Goal: Task Accomplishment & Management: Complete application form

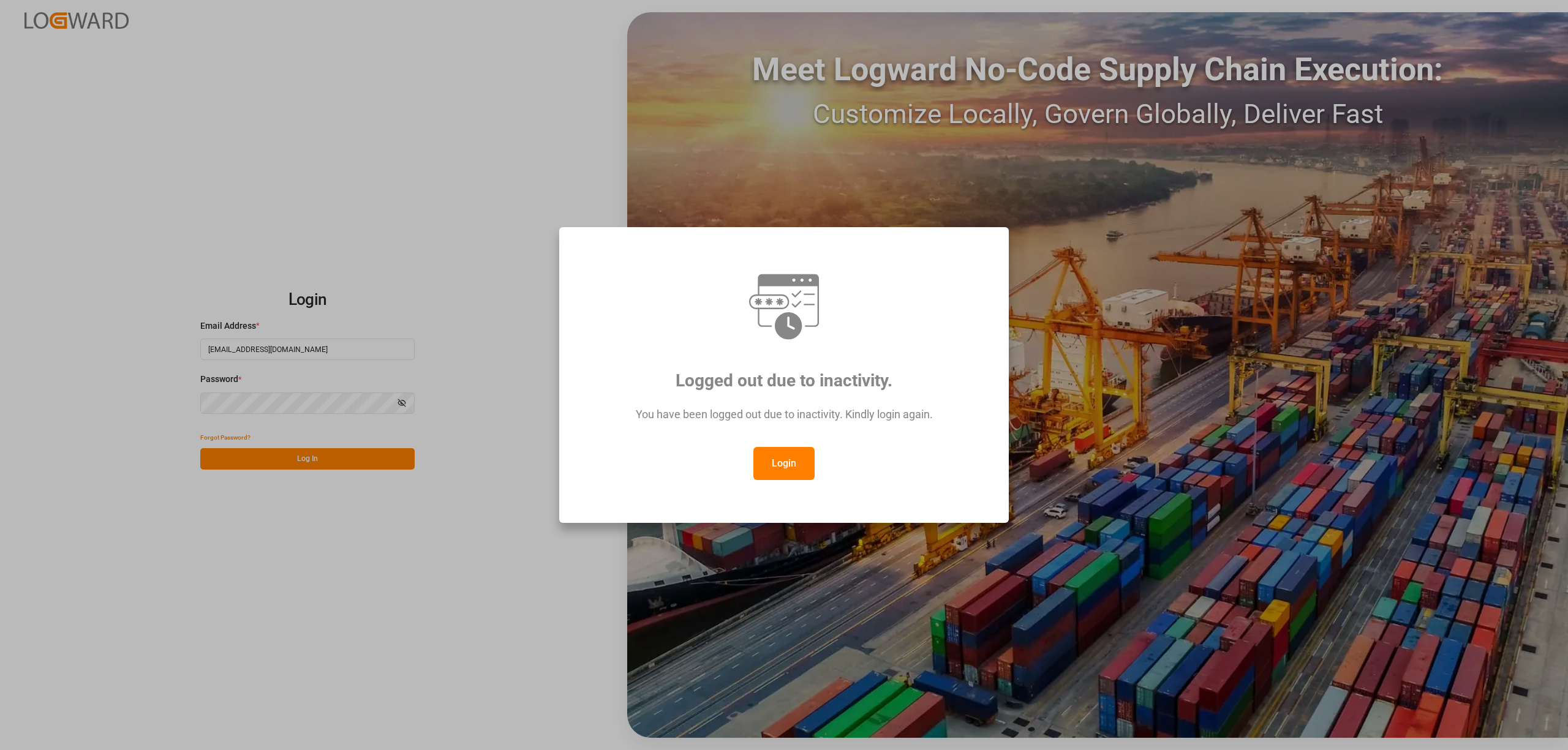
click at [768, 457] on button "Login" at bounding box center [784, 464] width 61 height 33
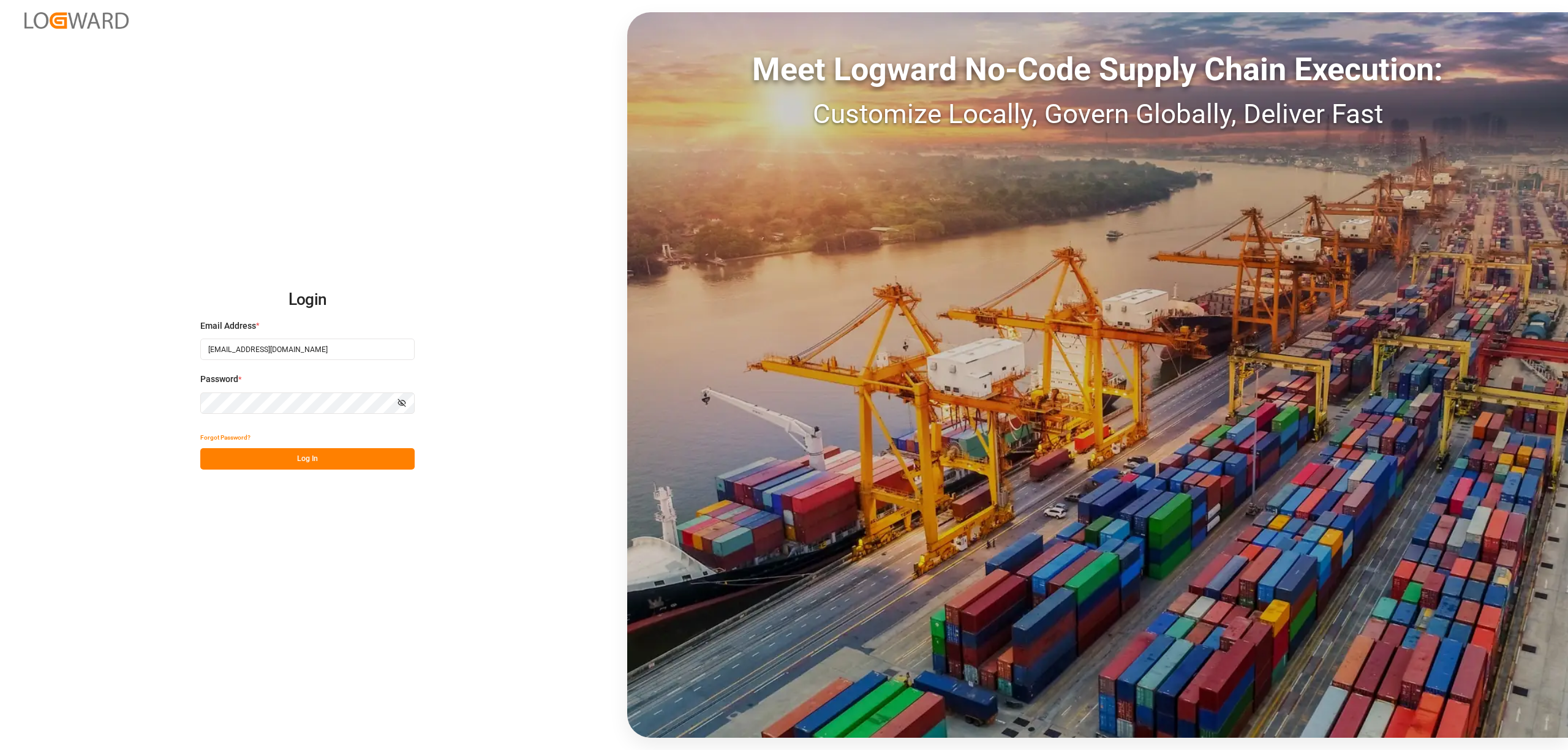
click at [322, 453] on button "Log In" at bounding box center [308, 459] width 215 height 22
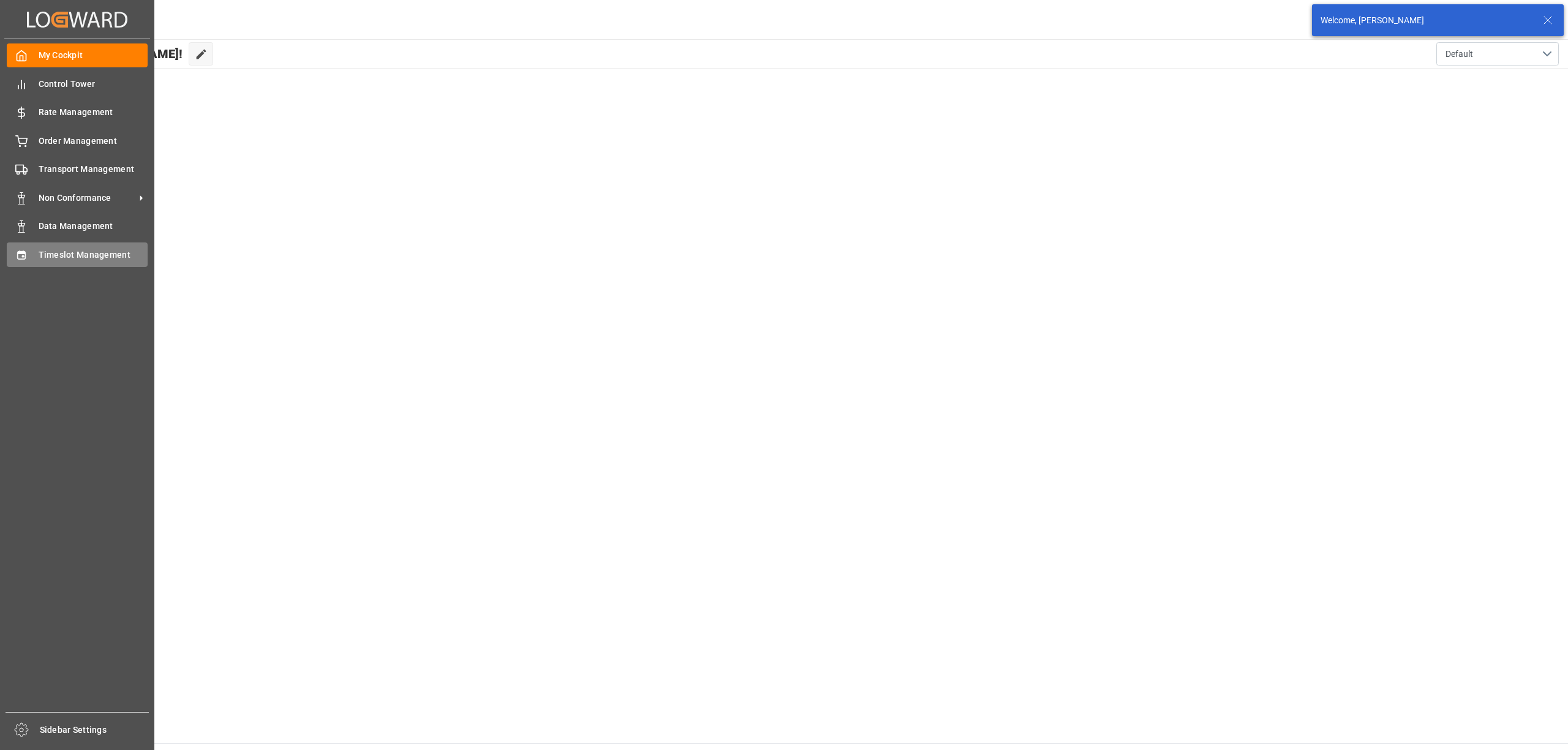
click at [35, 248] on div "Timeslot Management Timeslot Management" at bounding box center [77, 254] width 141 height 24
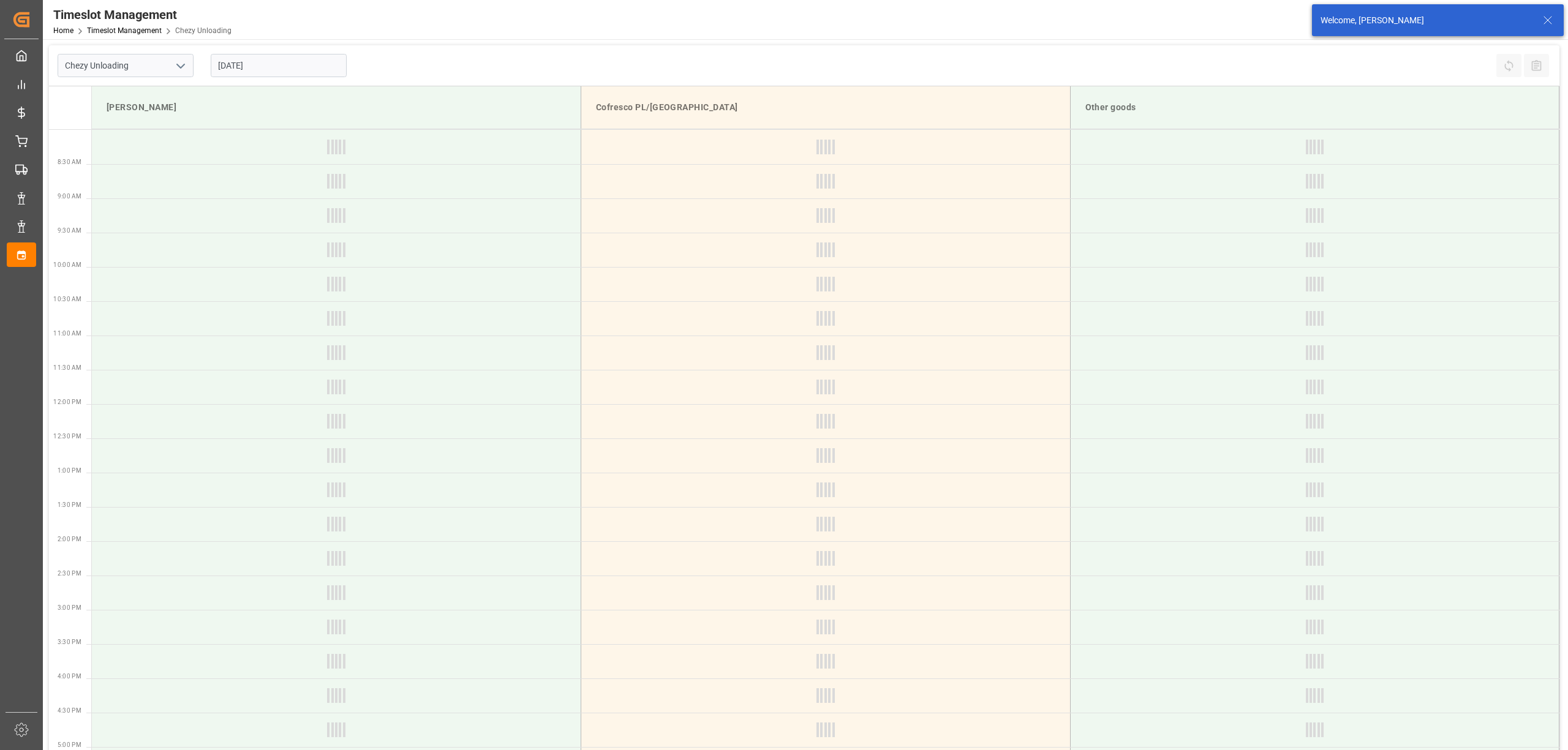
click at [268, 67] on input "[DATE]" at bounding box center [278, 65] width 136 height 23
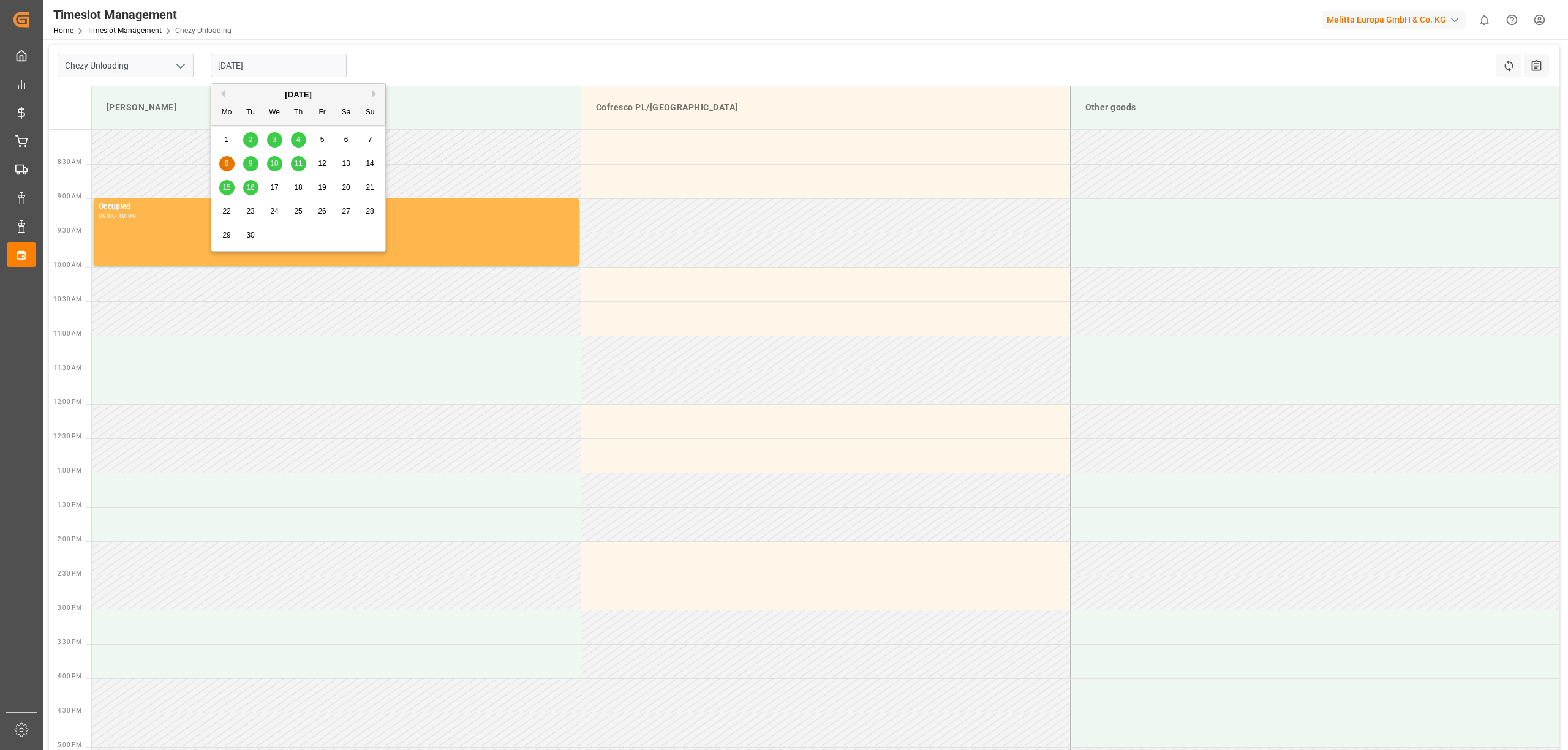
click at [297, 190] on span "18" at bounding box center [298, 187] width 8 height 9
type input "[DATE]"
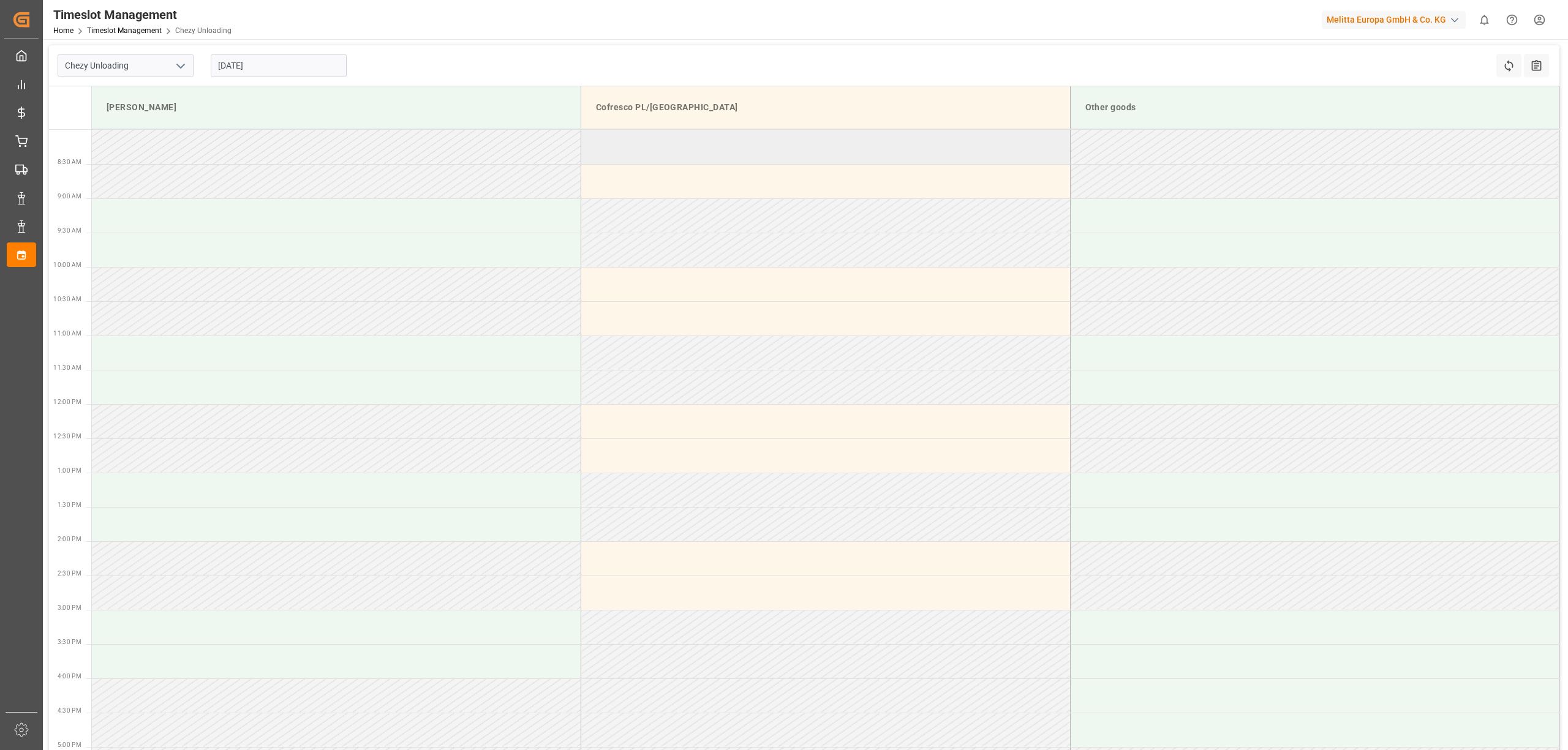
click at [698, 153] on td at bounding box center [826, 147] width 490 height 35
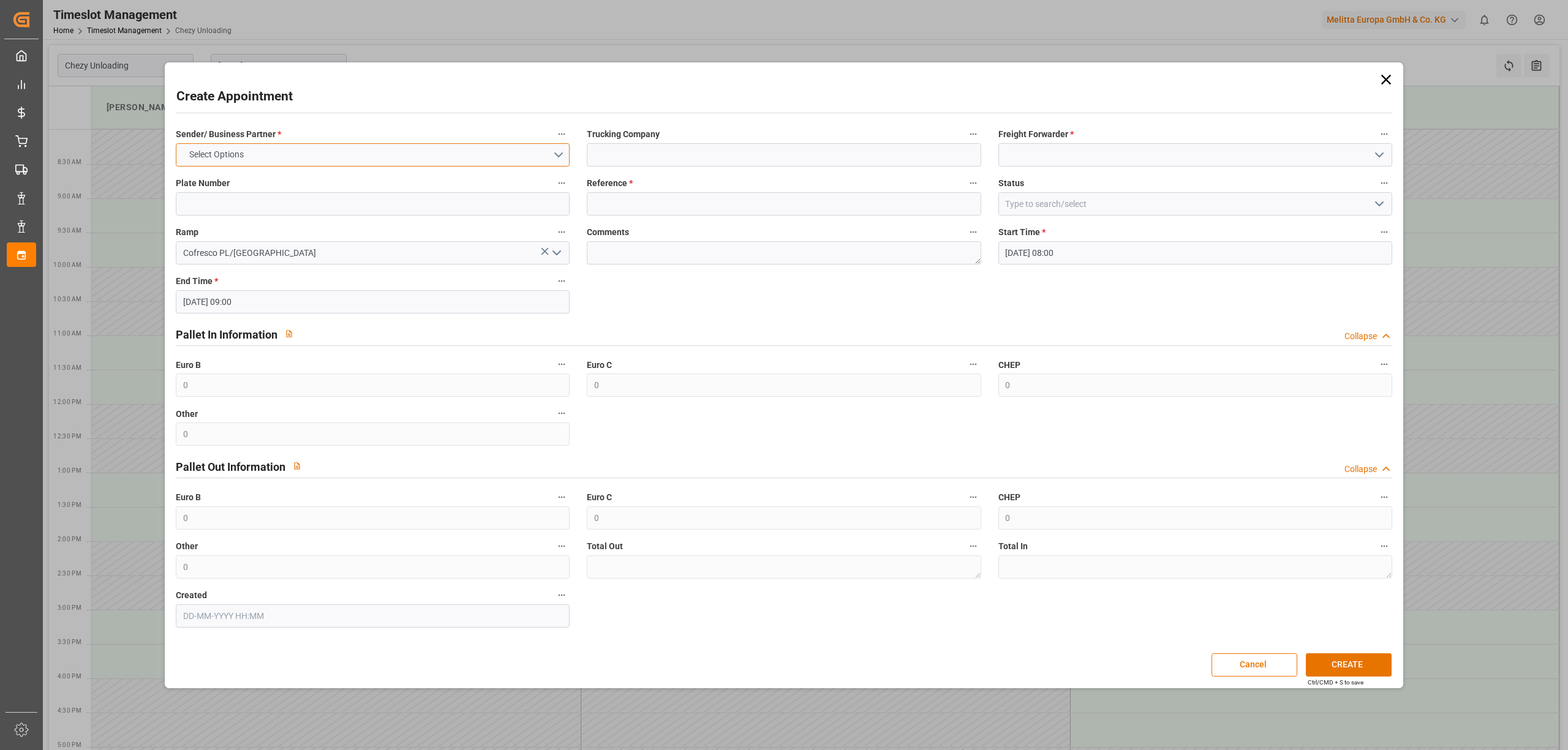
click at [258, 160] on button "Select Options" at bounding box center [373, 155] width 394 height 23
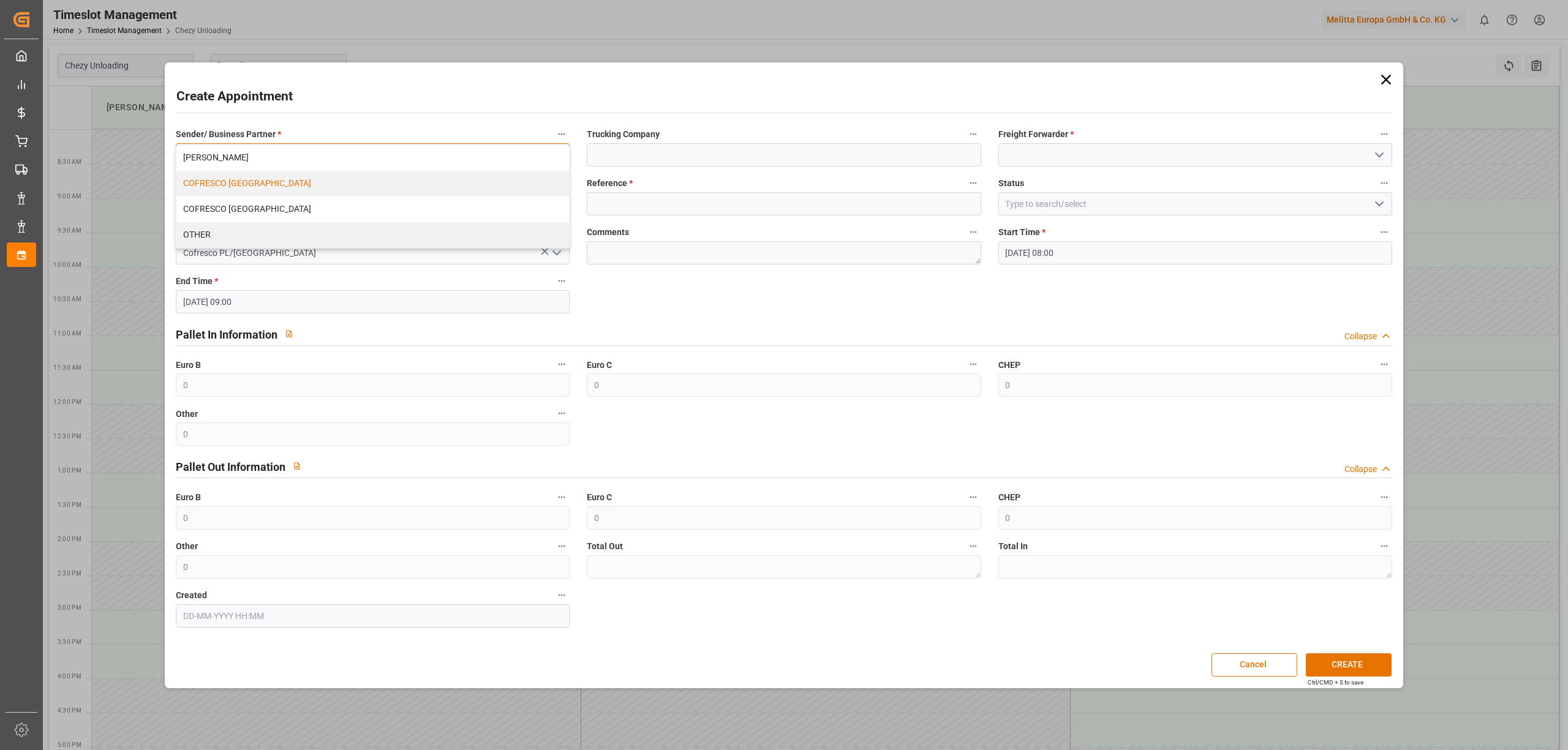
click at [282, 179] on div "COFRESCO [GEOGRAPHIC_DATA]" at bounding box center [373, 184] width 393 height 26
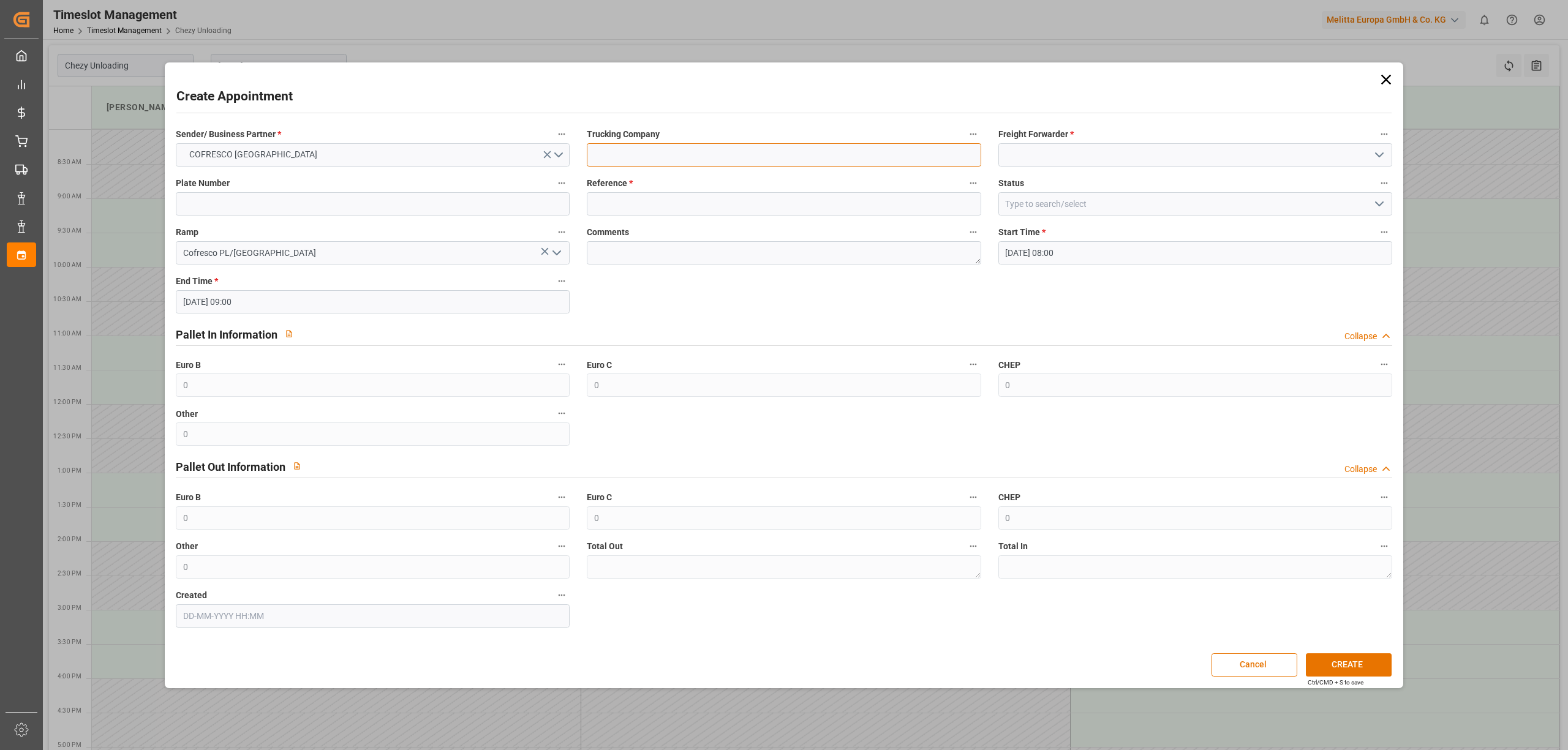
click at [617, 155] on input at bounding box center [784, 155] width 394 height 23
type input "dss"
click at [1080, 155] on input at bounding box center [1195, 155] width 394 height 23
click at [1057, 181] on div "DSS" at bounding box center [1195, 182] width 393 height 28
type input "DSS"
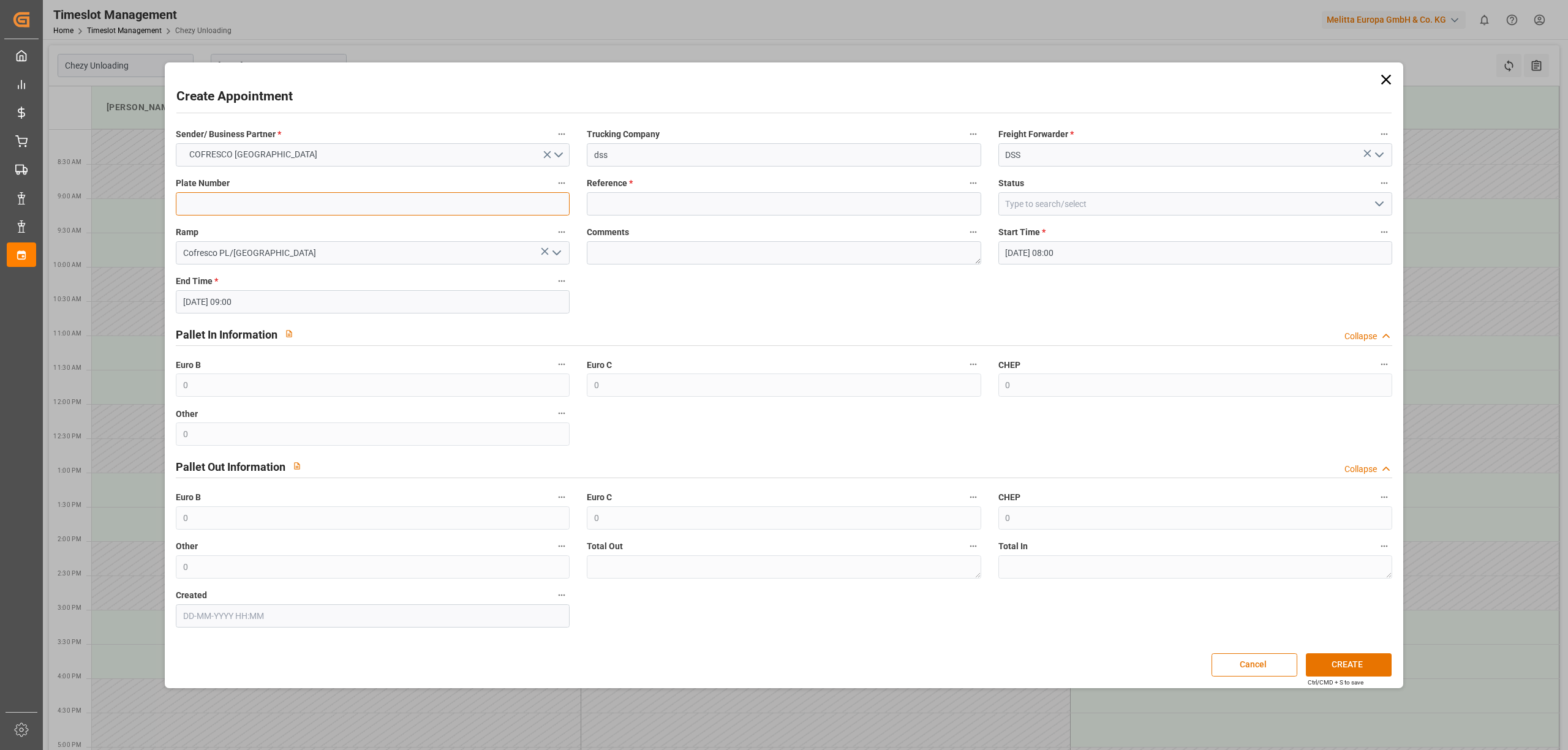
click at [322, 213] on input at bounding box center [373, 204] width 394 height 23
paste input "WGM 9714G / WND 78J4"
type input "WGM 9714G / WND 78J4"
click at [634, 204] on input at bounding box center [784, 204] width 394 height 23
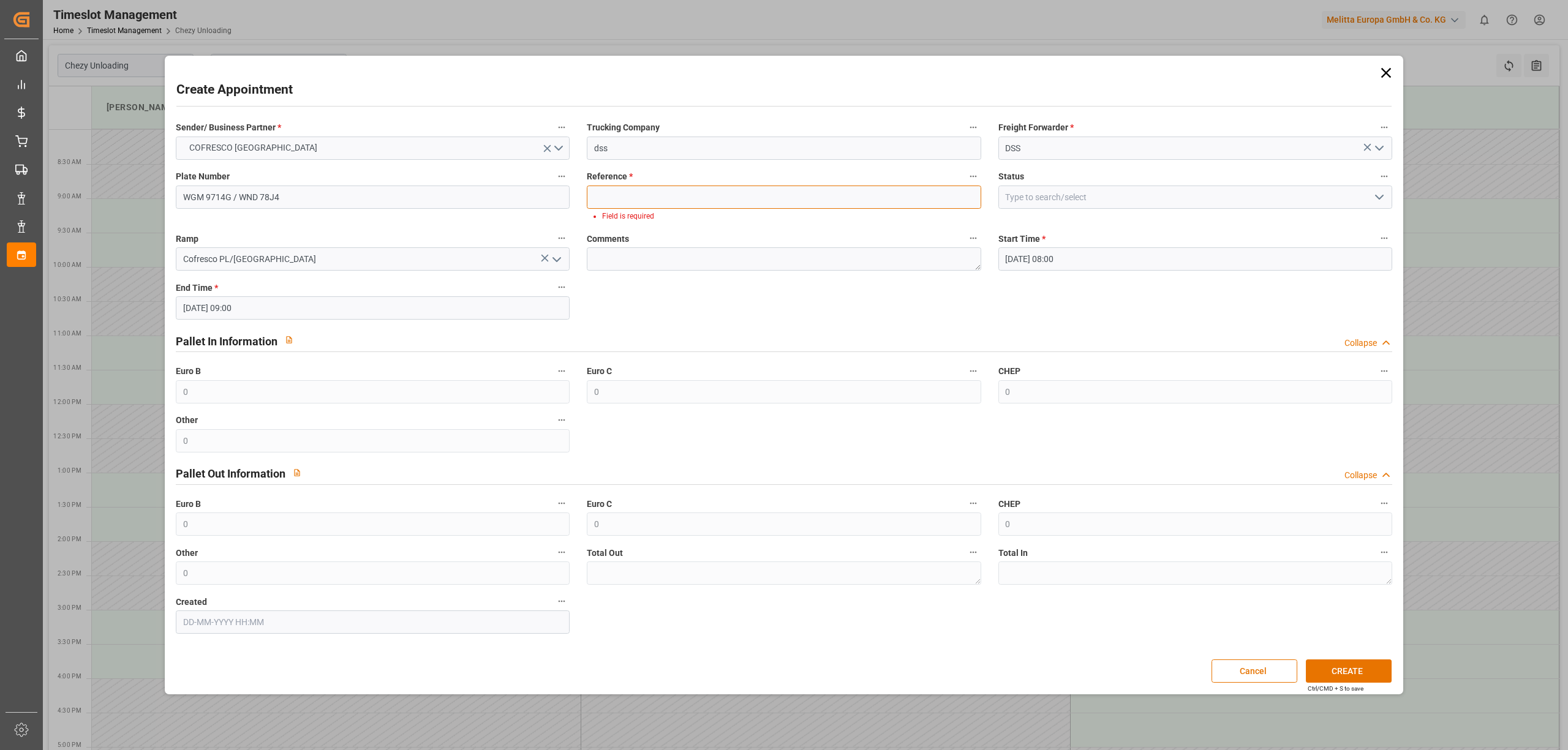
click at [746, 192] on input at bounding box center [784, 197] width 394 height 23
paste input "489424"
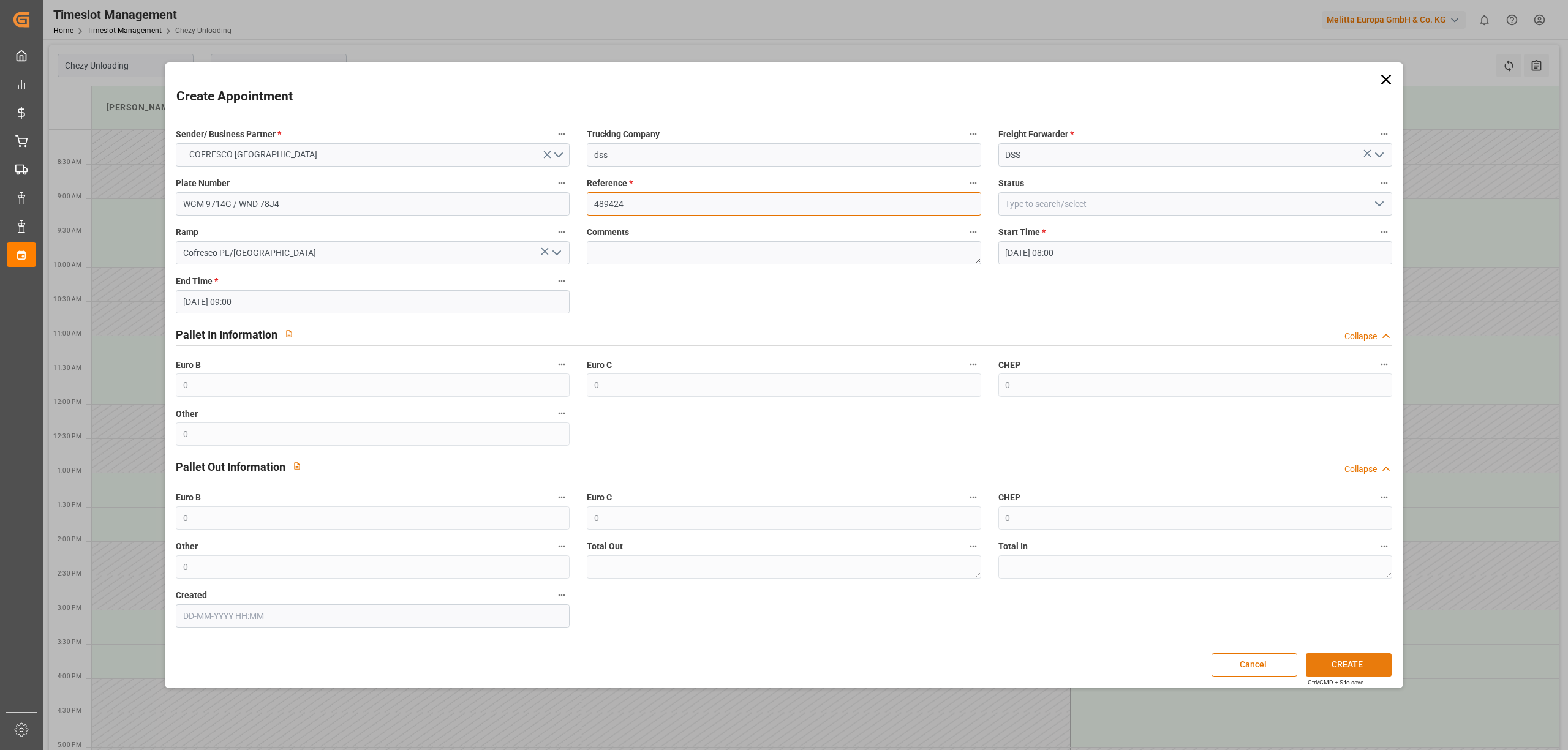
type input "489424"
click at [1350, 662] on button "CREATE" at bounding box center [1349, 665] width 86 height 23
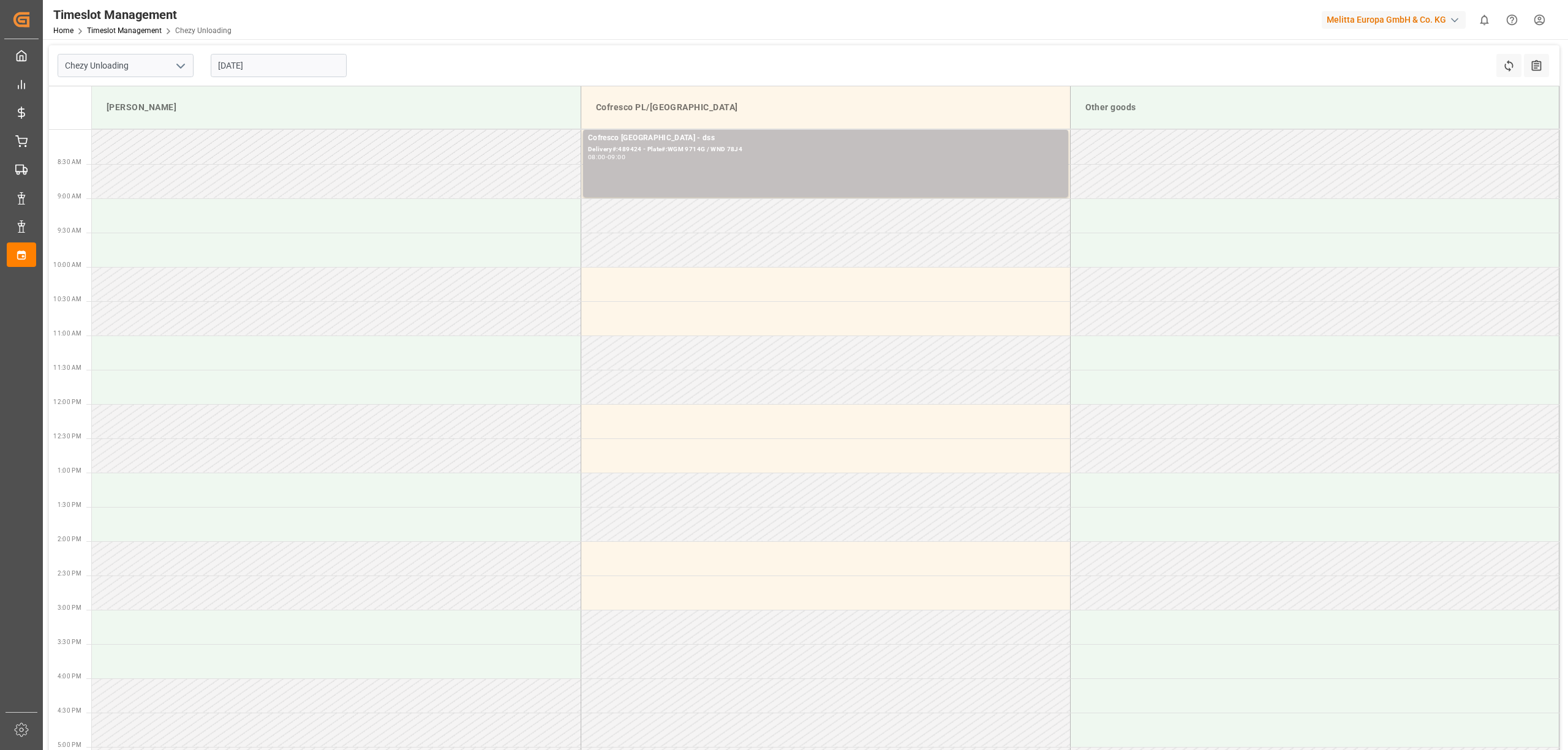
click at [268, 64] on input "[DATE]" at bounding box center [278, 65] width 136 height 23
click at [270, 185] on span "17" at bounding box center [274, 187] width 8 height 9
type input "[DATE]"
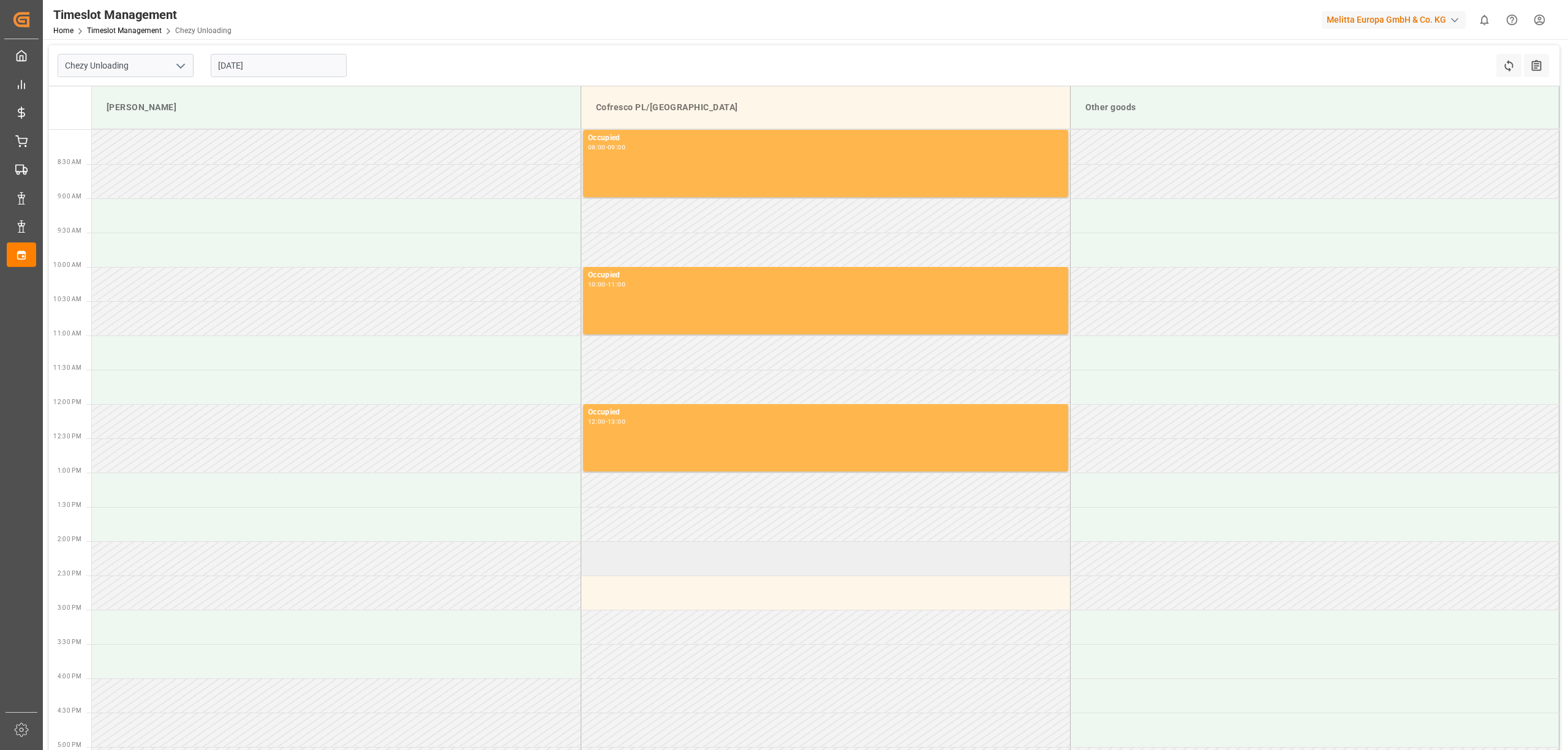
click at [645, 548] on td at bounding box center [826, 558] width 490 height 35
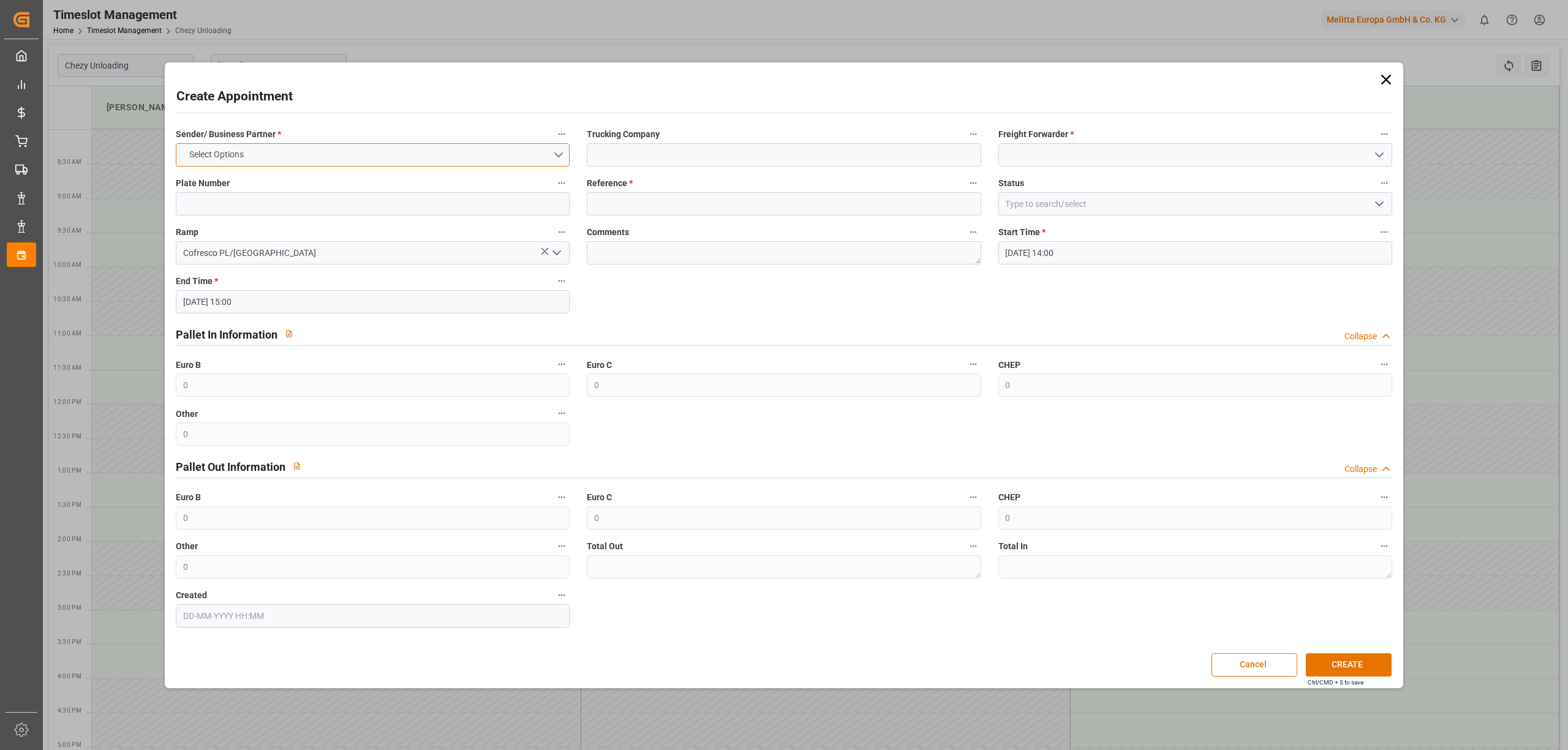
click at [395, 162] on button "Select Options" at bounding box center [373, 155] width 394 height 23
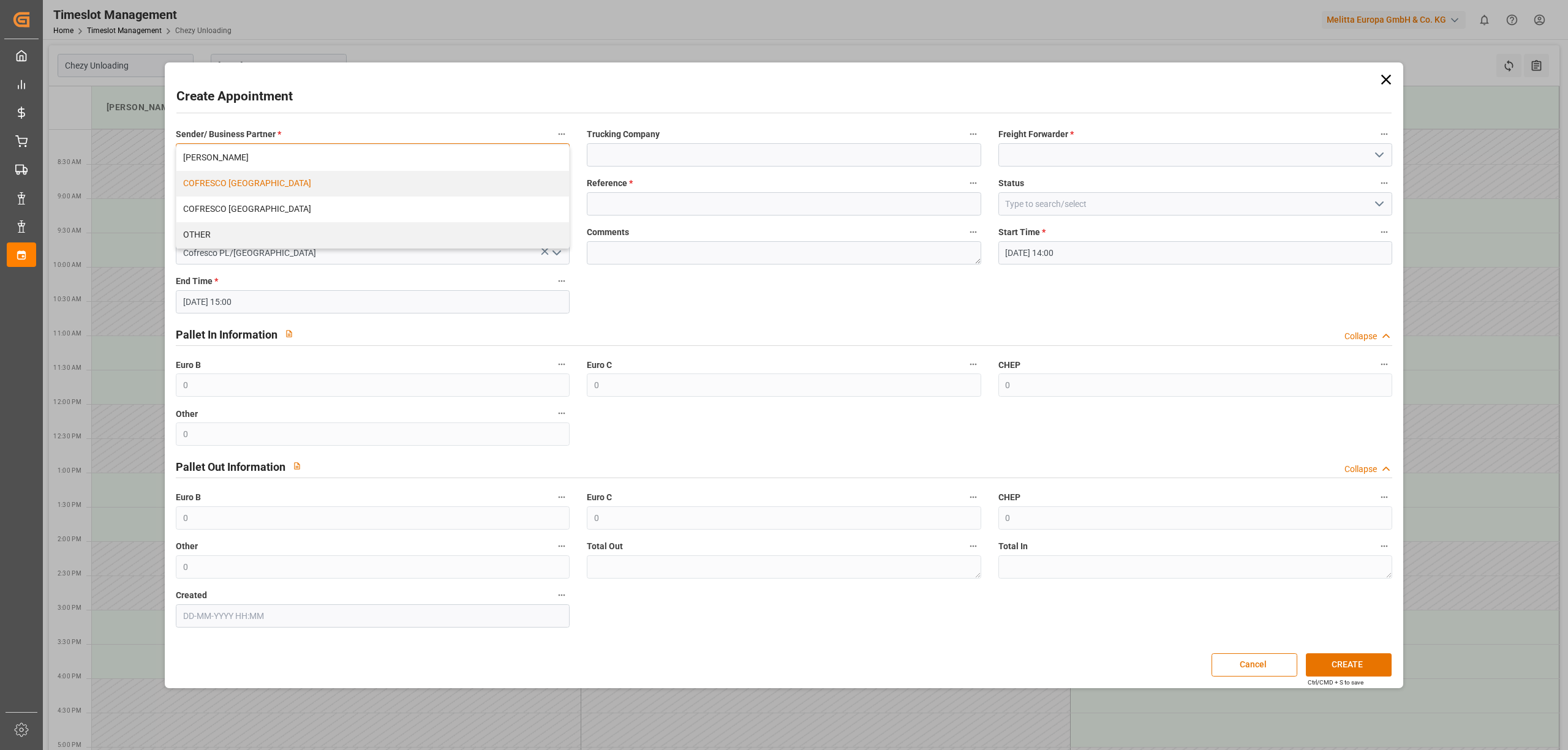
click at [364, 191] on div "COFRESCO [GEOGRAPHIC_DATA]" at bounding box center [373, 184] width 393 height 26
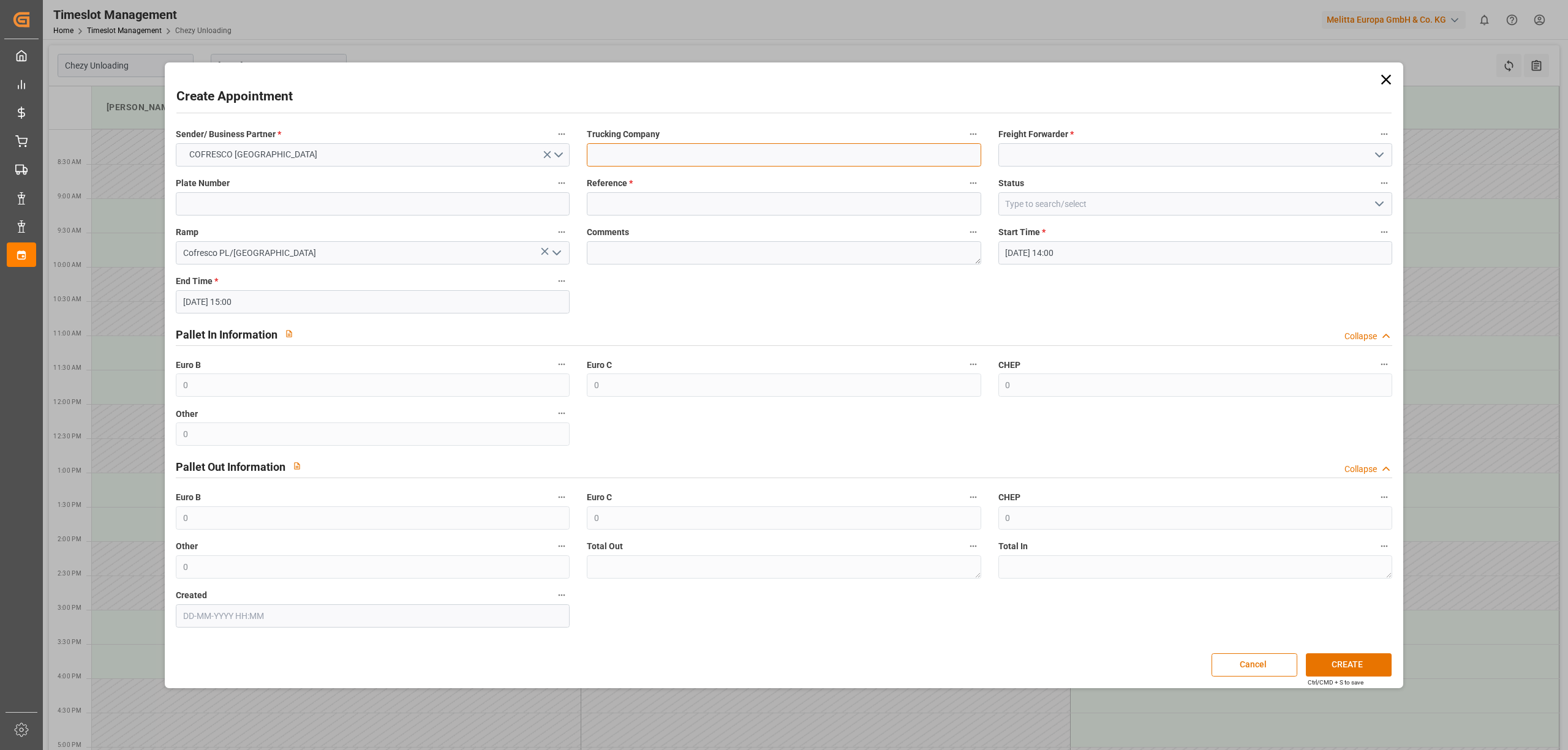
click at [642, 157] on input at bounding box center [784, 155] width 394 height 23
type input "dss"
click at [1052, 143] on input at bounding box center [1195, 155] width 394 height 23
drag, startPoint x: 1049, startPoint y: 179, endPoint x: 331, endPoint y: 219, distance: 719.1
click at [1047, 179] on div "DSS" at bounding box center [1195, 182] width 393 height 28
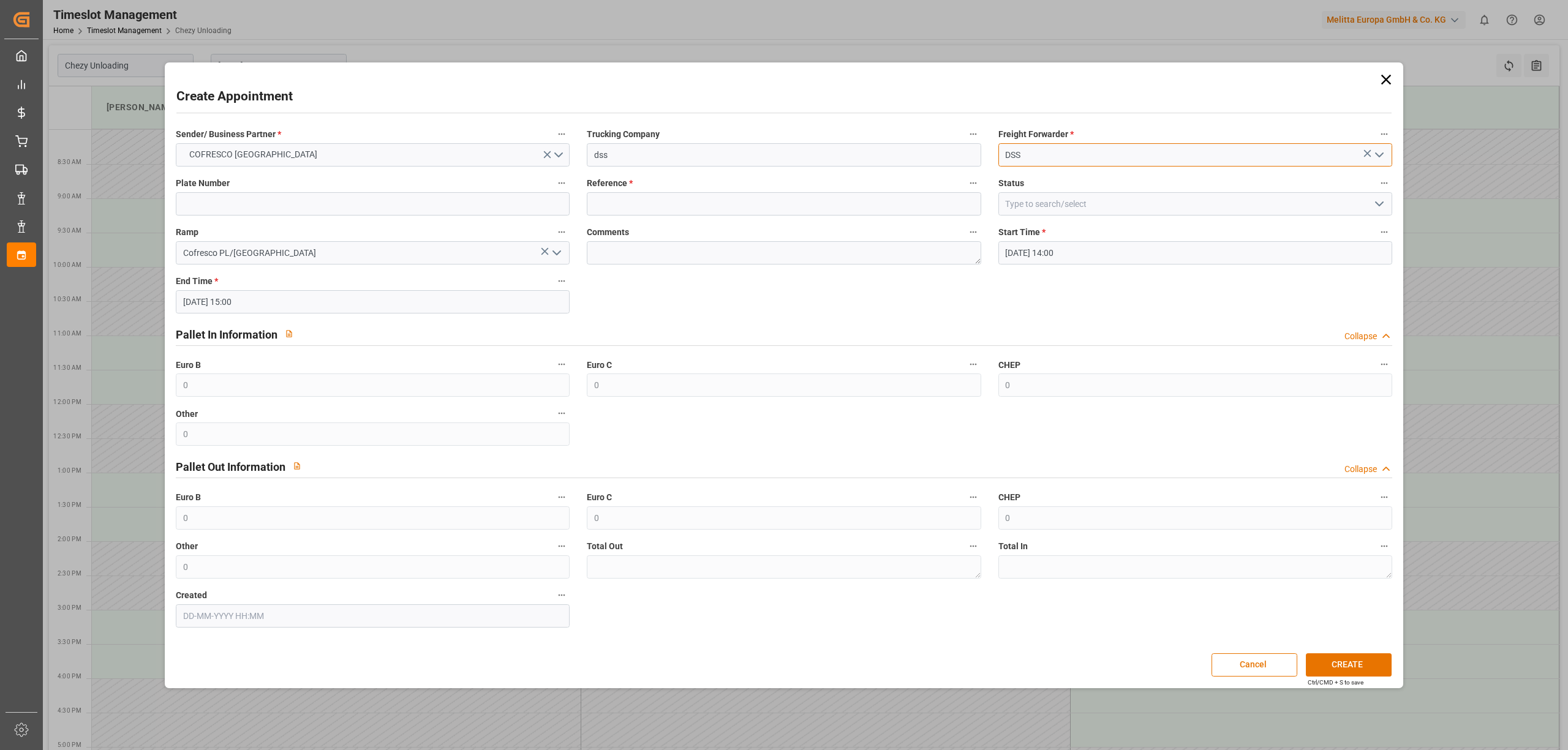
type input "DSS"
click at [310, 213] on input at bounding box center [373, 204] width 394 height 23
paste input "489439"
type input "489439"
click at [657, 202] on input at bounding box center [784, 204] width 394 height 23
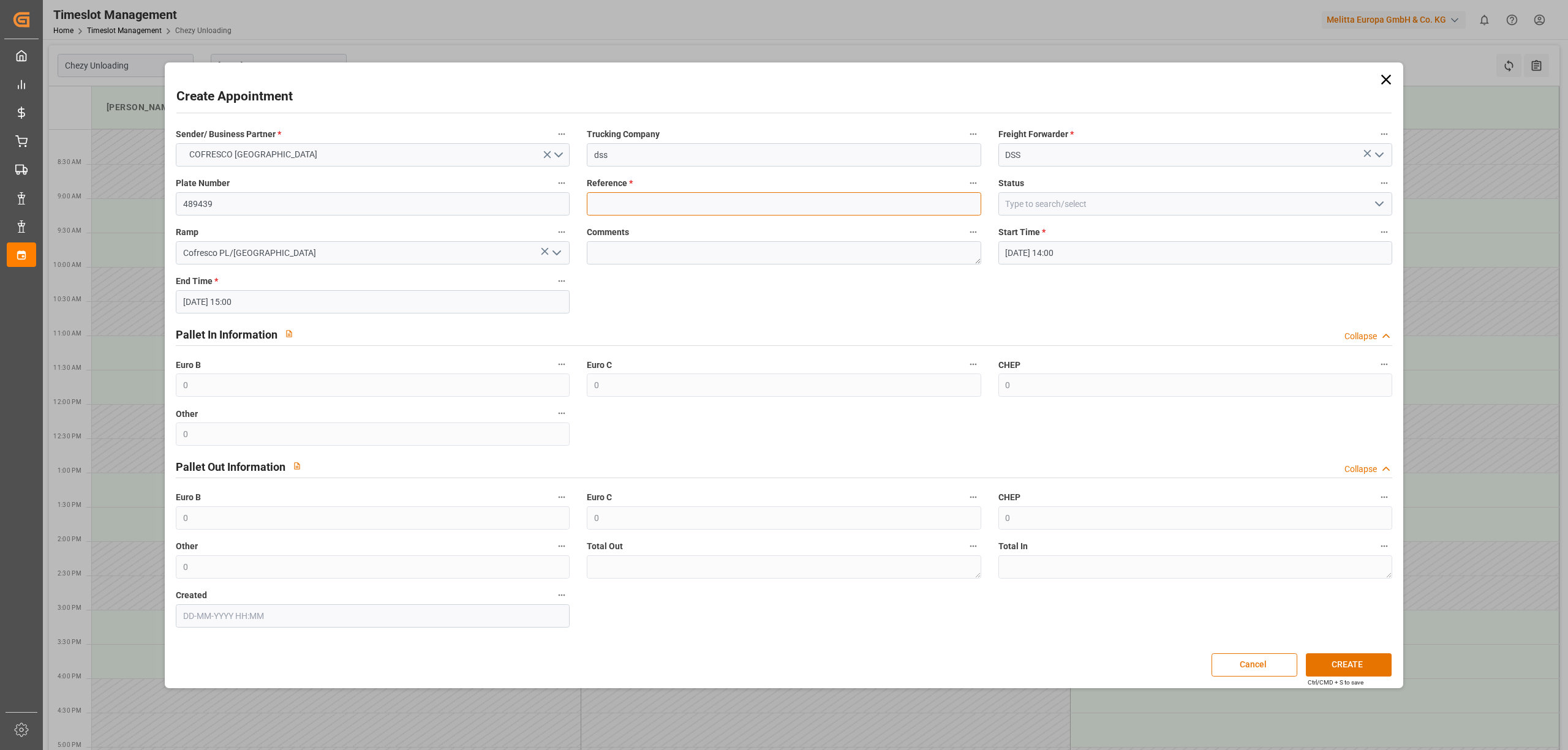
paste input "489439"
type input "489439"
click at [429, 209] on input "489439" at bounding box center [373, 204] width 394 height 23
click at [327, 206] on input "489439" at bounding box center [373, 204] width 394 height 23
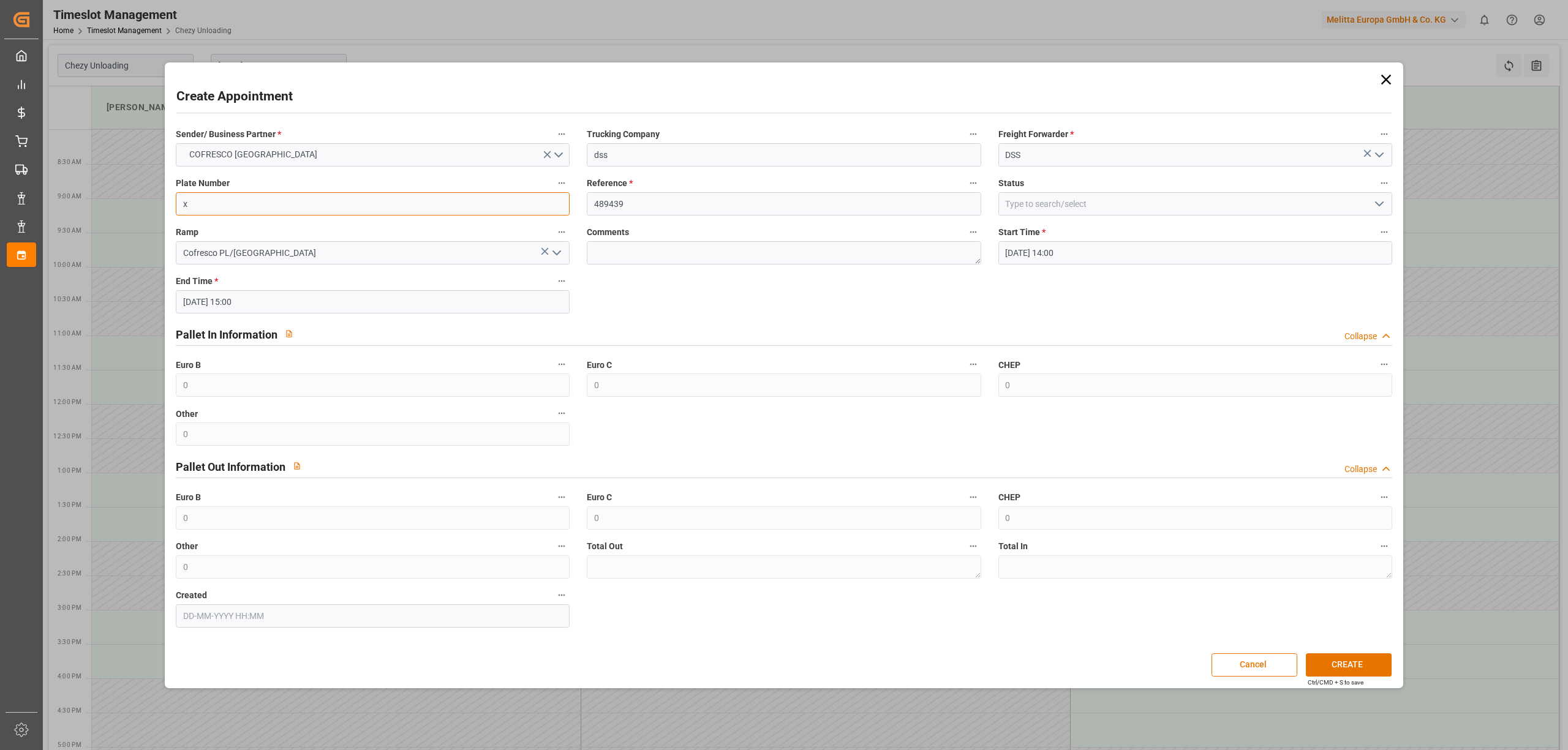
type input "x"
click at [1347, 652] on div "Create Appointment Sender/ Business Partner * COFRESCO [GEOGRAPHIC_DATA] Trucki…" at bounding box center [784, 375] width 1232 height 620
click at [1346, 673] on button "CREATE" at bounding box center [1349, 665] width 86 height 23
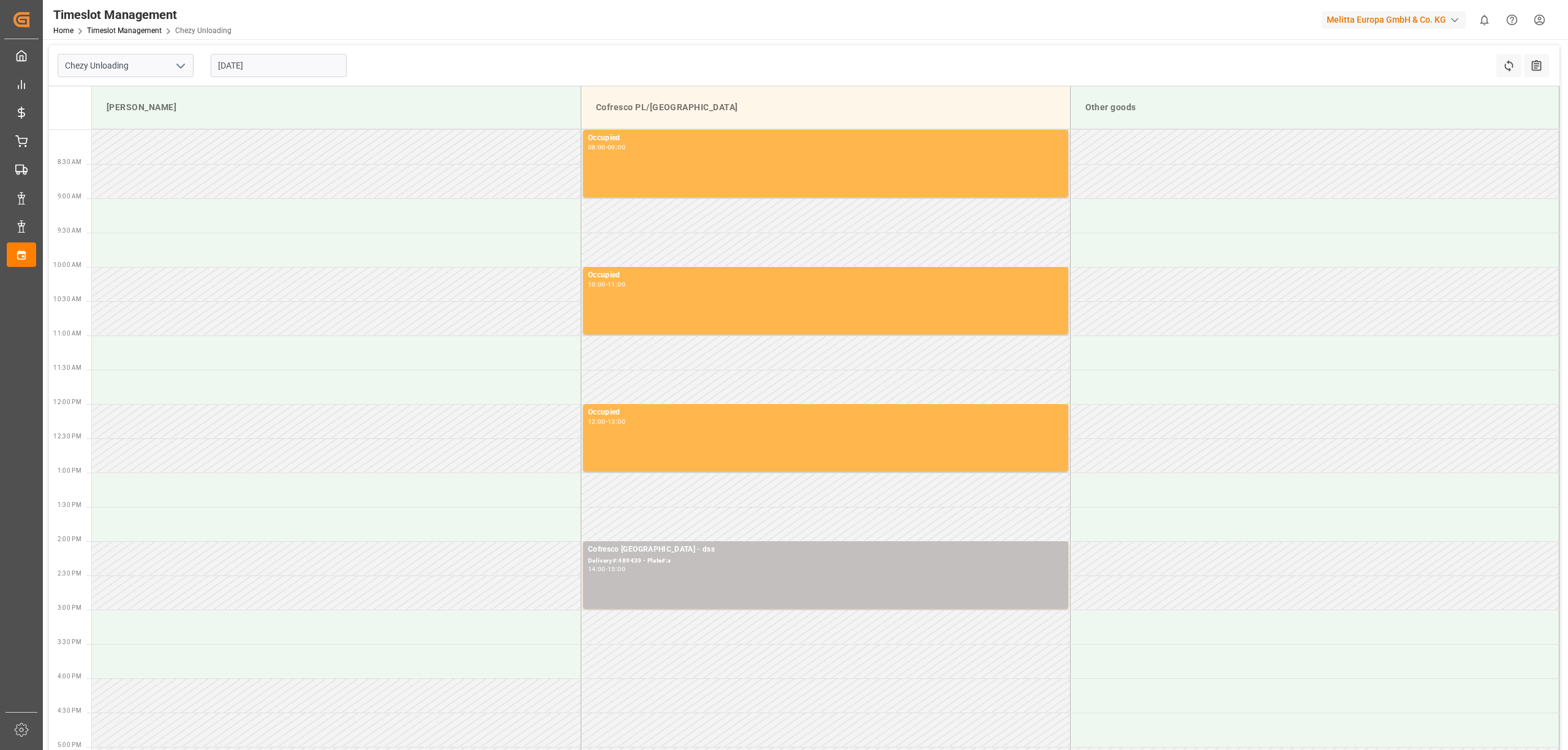
click at [266, 62] on input "[DATE]" at bounding box center [278, 65] width 136 height 23
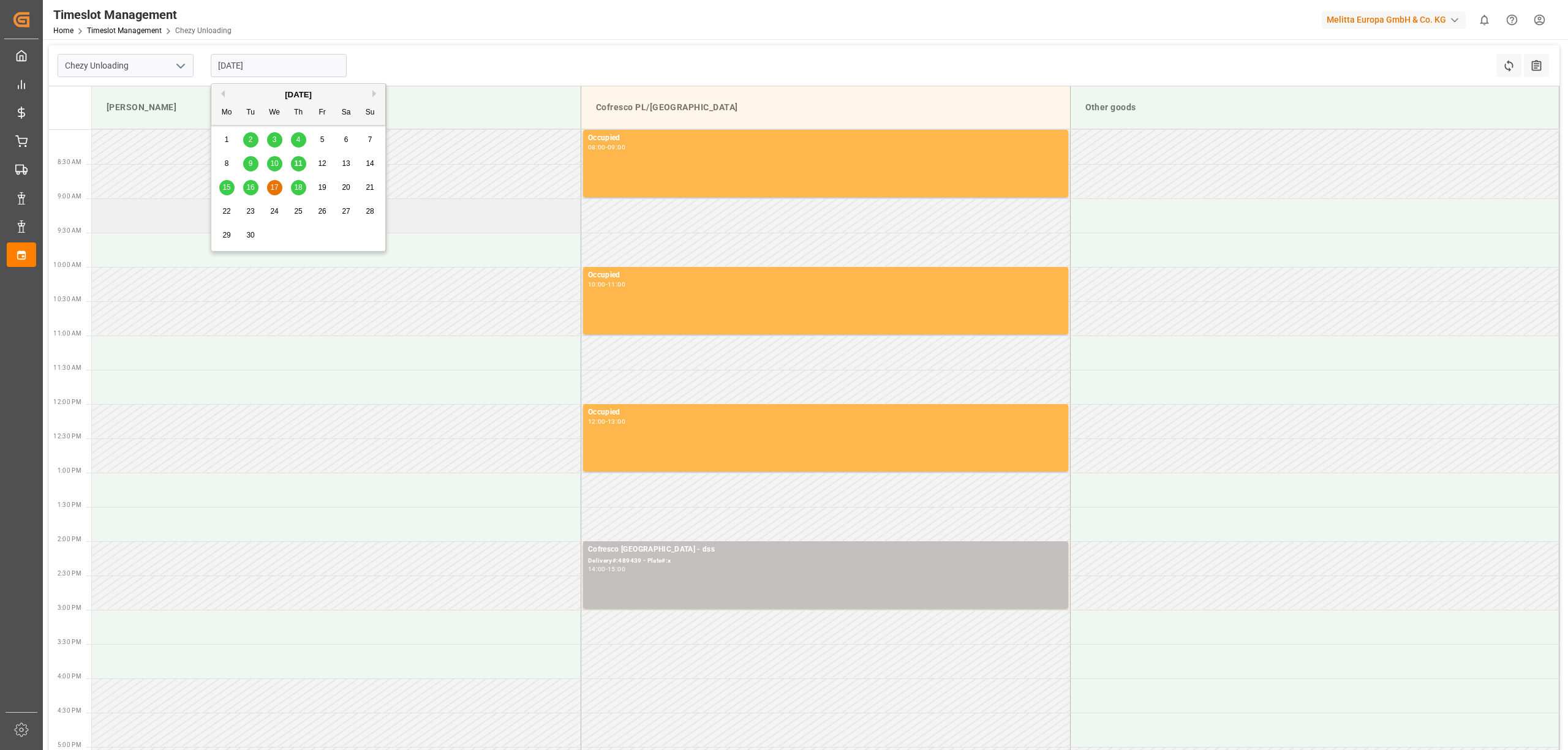
click at [123, 214] on td at bounding box center [336, 215] width 490 height 35
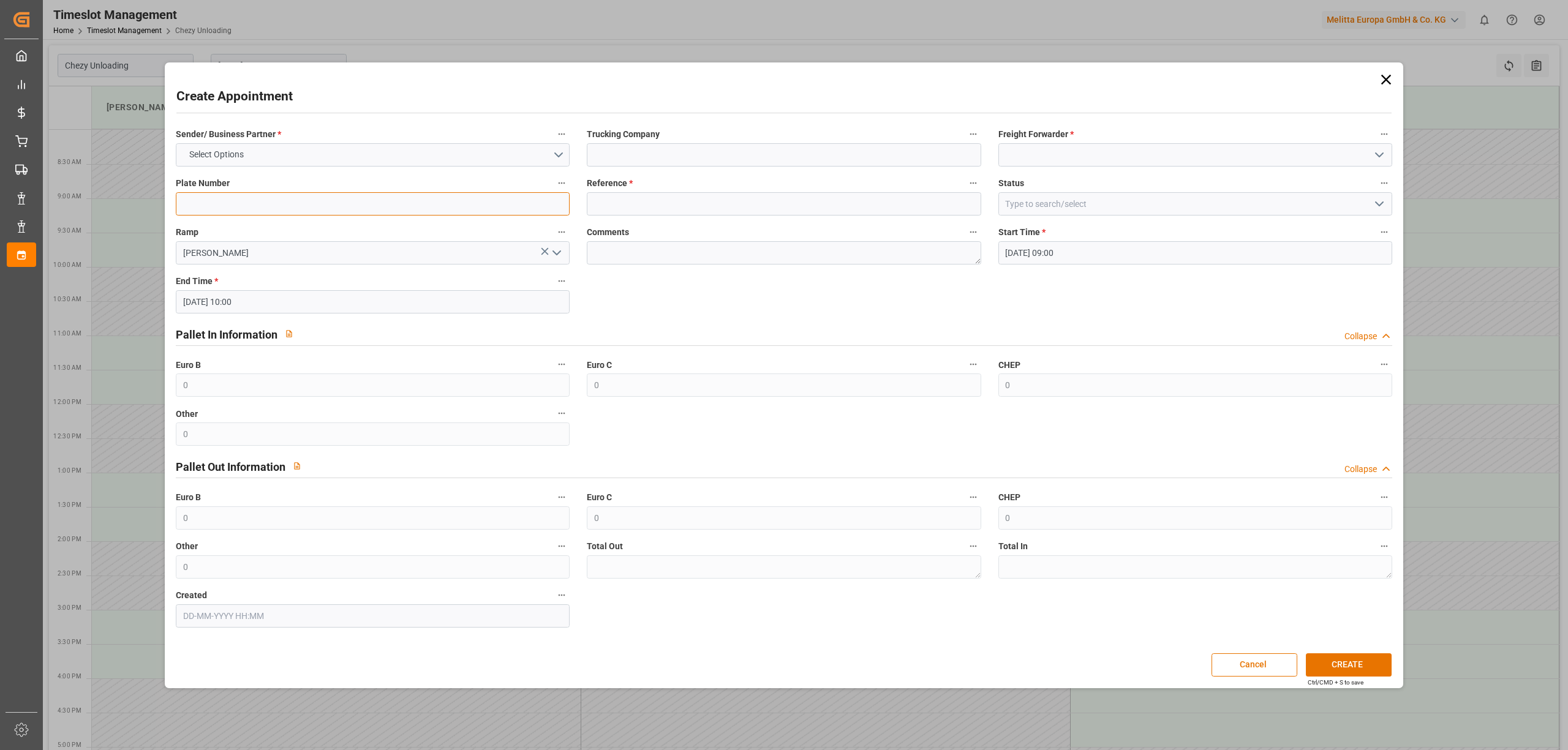
click at [419, 206] on input at bounding box center [373, 204] width 394 height 23
paste input "WND2119E/WGM4447R"
type input "WND2119E/WGM4447R"
click at [632, 196] on input at bounding box center [784, 204] width 394 height 23
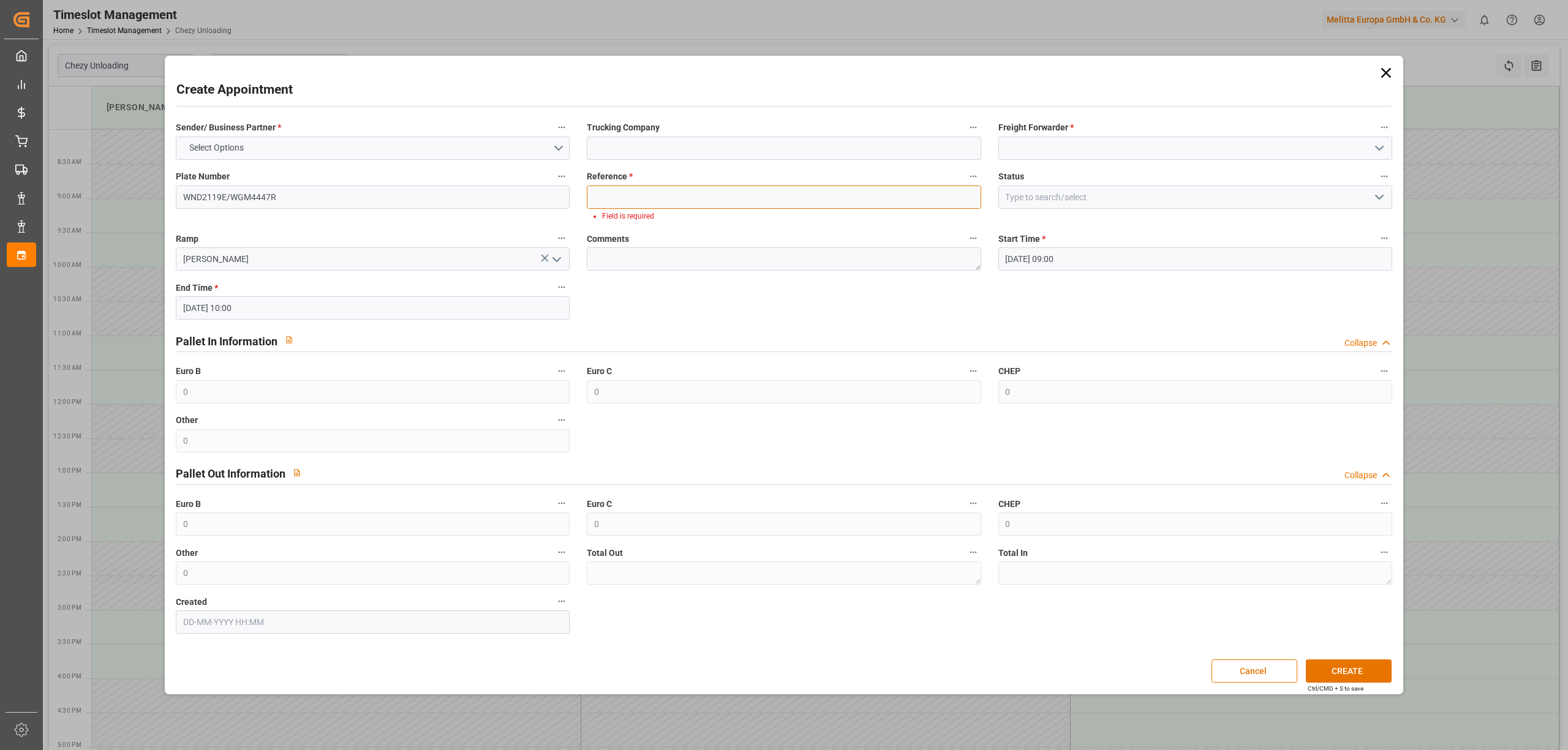
drag, startPoint x: 704, startPoint y: 206, endPoint x: 626, endPoint y: 206, distance: 78.0
click at [702, 206] on input at bounding box center [784, 197] width 394 height 23
paste input "" 489536""
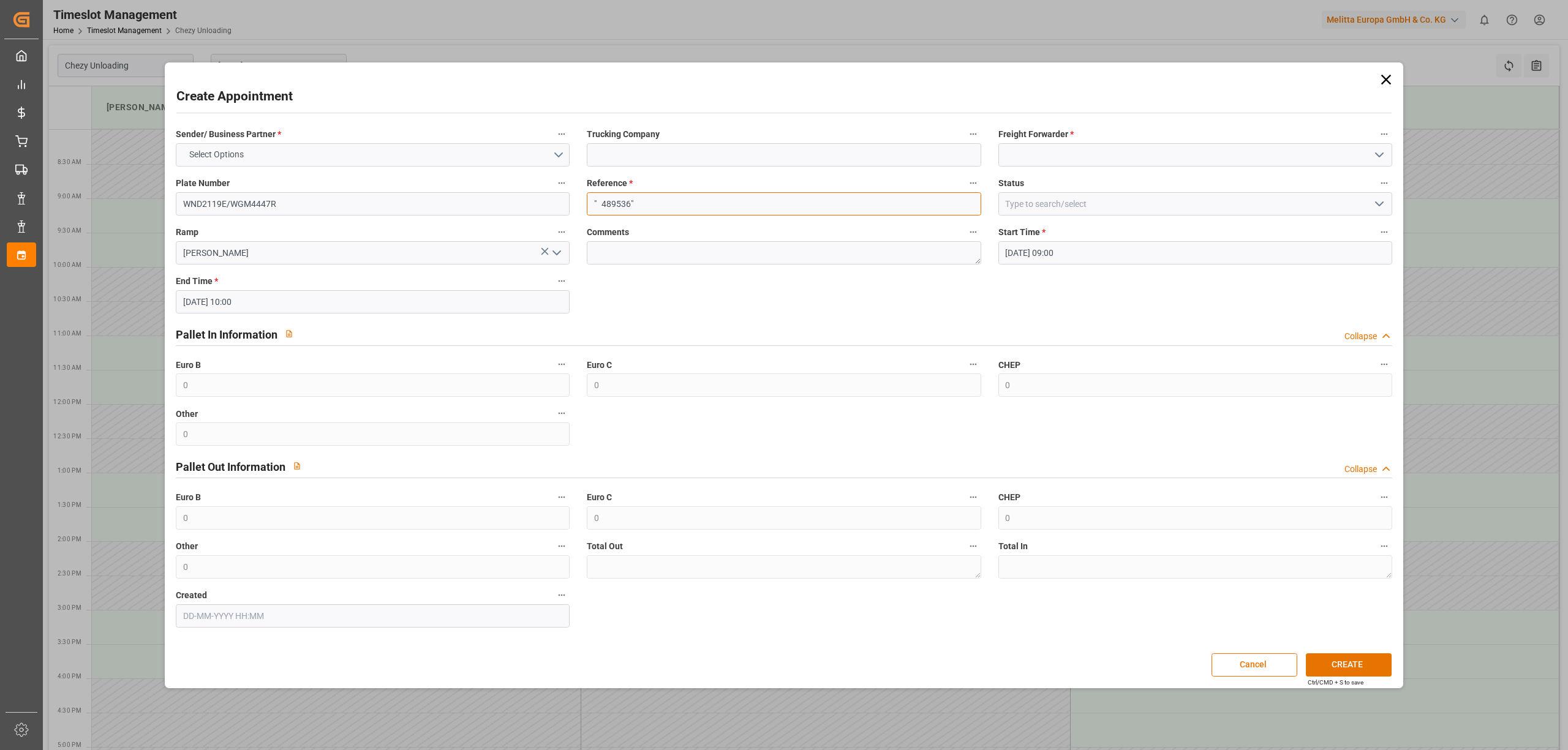
type input "" 489536""
click at [282, 153] on button "Select Options" at bounding box center [373, 155] width 394 height 23
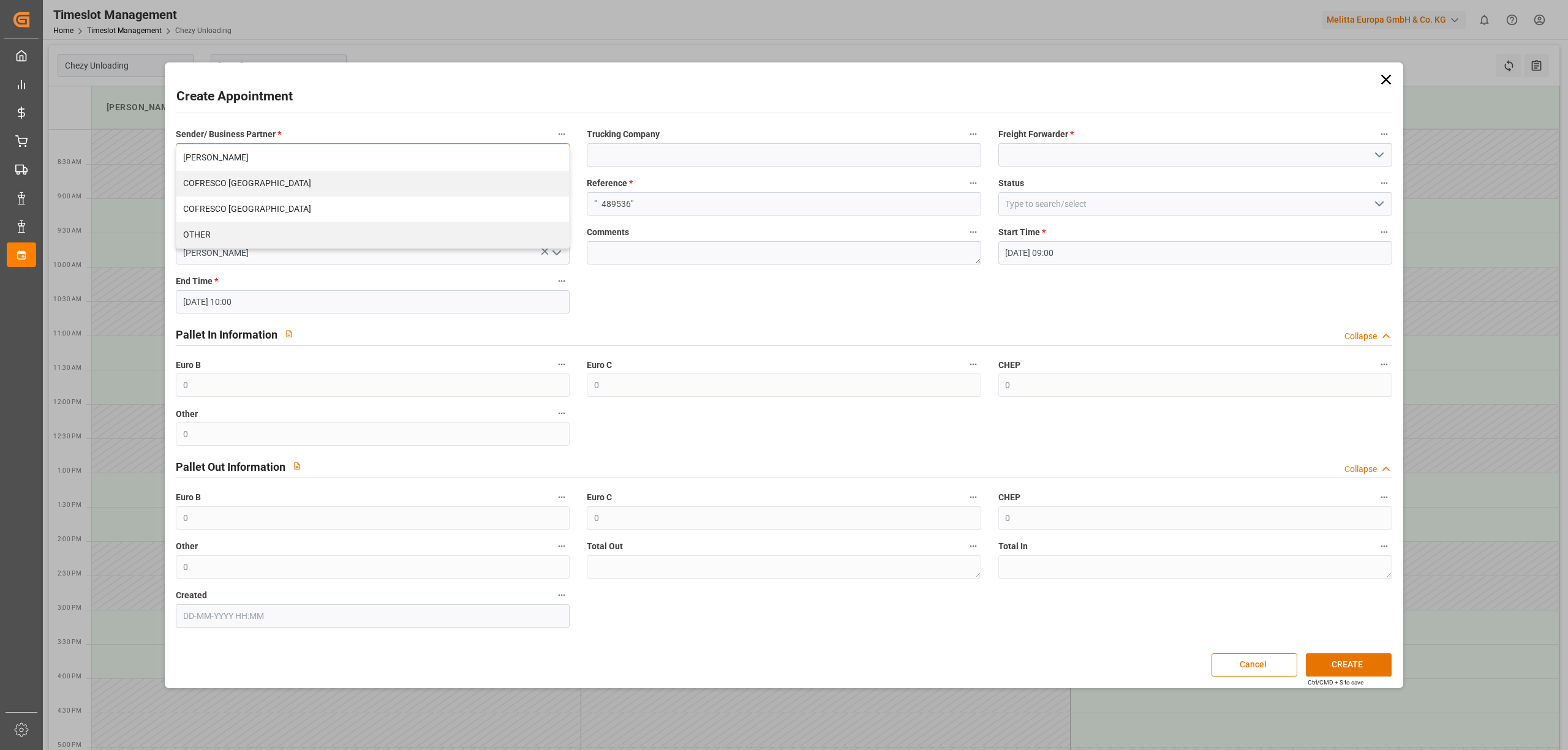
click at [270, 189] on div "COFRESCO [GEOGRAPHIC_DATA]" at bounding box center [373, 184] width 393 height 26
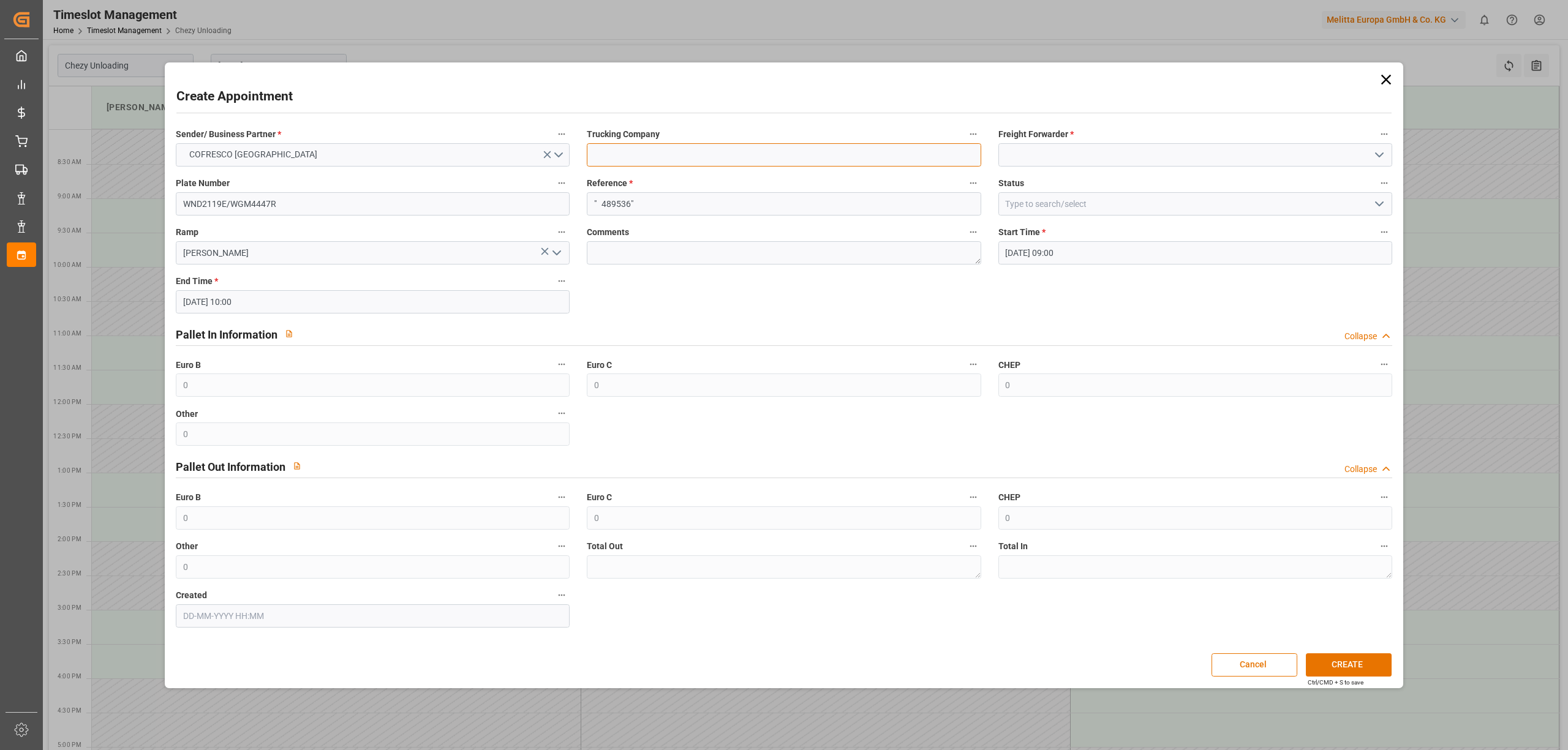
click at [626, 153] on input at bounding box center [784, 155] width 394 height 23
type input "dss"
click at [1100, 155] on input at bounding box center [1195, 155] width 394 height 23
click at [1080, 175] on div "DSS" at bounding box center [1195, 182] width 393 height 28
type input "DSS"
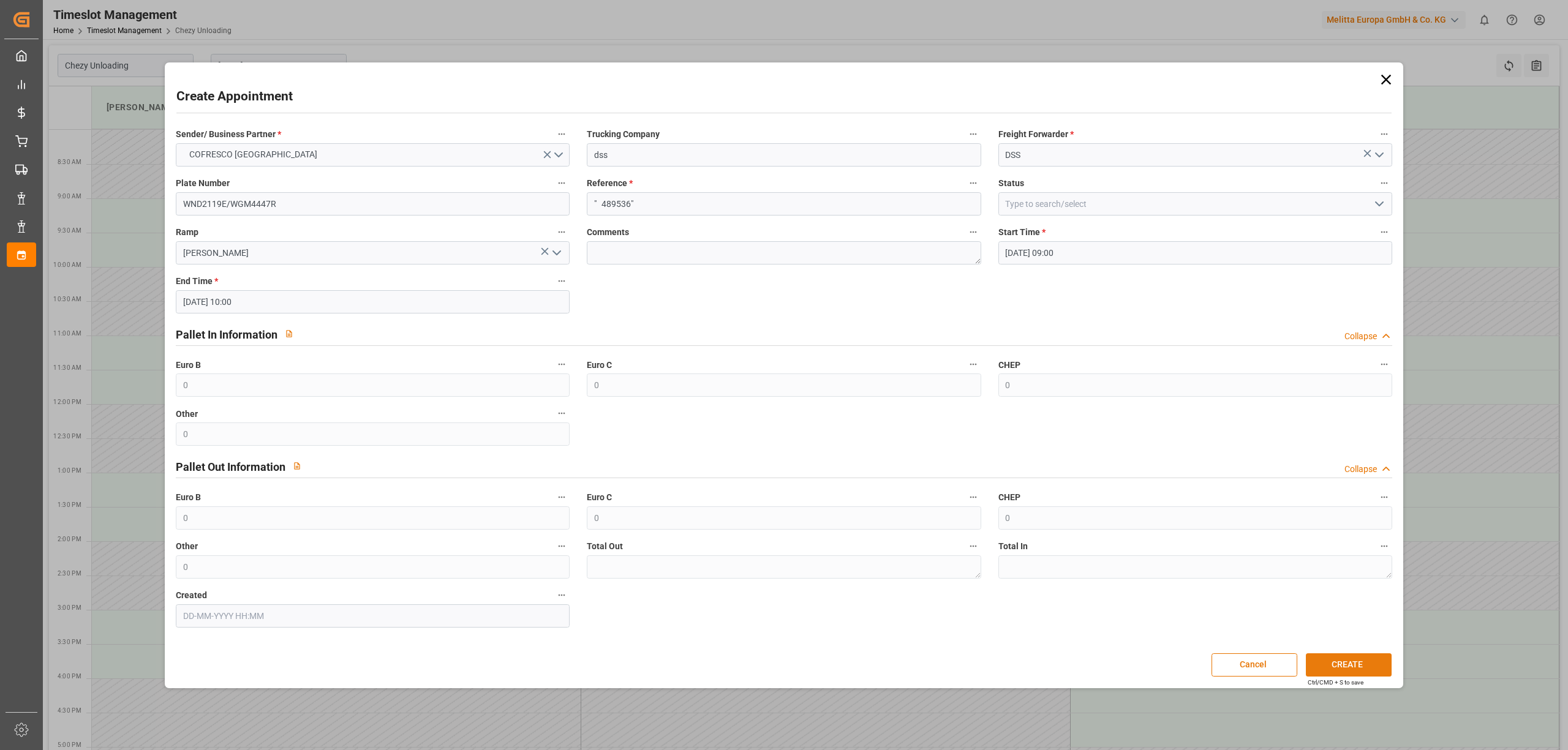
click at [1330, 676] on button "CREATE" at bounding box center [1349, 665] width 86 height 23
click at [1342, 661] on button "CREATE" at bounding box center [1349, 665] width 86 height 23
